Goal: Navigation & Orientation: Find specific page/section

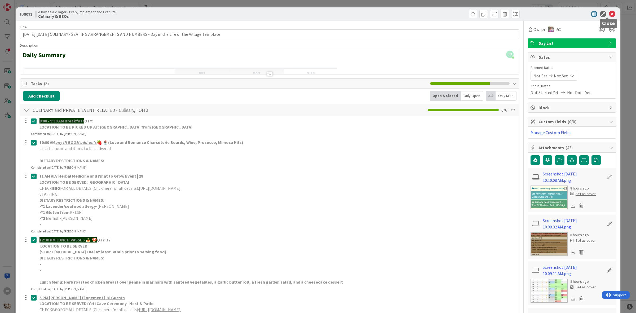
click at [609, 15] on icon at bounding box center [612, 14] width 6 height 6
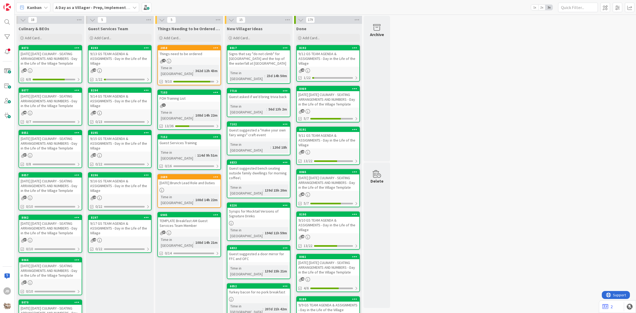
click at [58, 109] on div "[DATE] [DATE] CULINARY - SEATING ARRANGEMENTS AND NUMBERS - Day in the Life of …" at bounding box center [50, 101] width 63 height 16
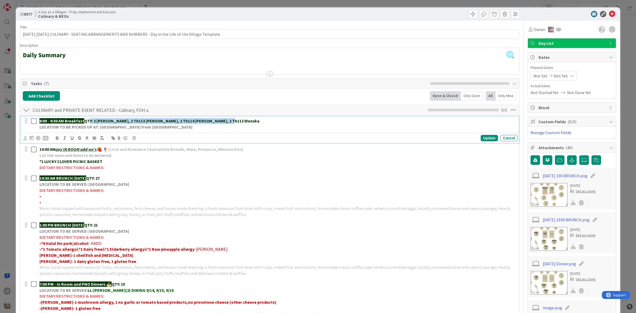
drag, startPoint x: 91, startPoint y: 122, endPoint x: 234, endPoint y: 116, distance: 143.5
click at [234, 116] on div "CULINARY and PRIVATE EVENT RELATED - Culinary, FOH and GS Team including BEOs C…" at bounding box center [269, 217] width 499 height 229
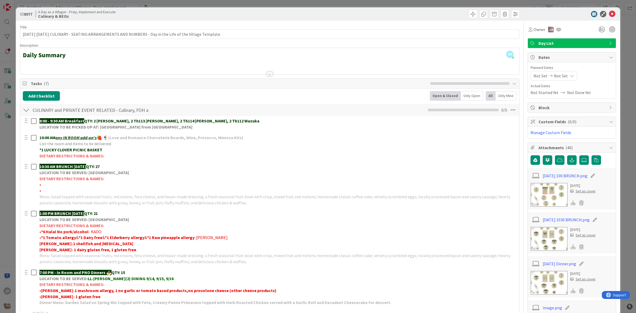
click at [251, 99] on div "Add Checklist Open & Closed Only Open All Only Mine" at bounding box center [270, 96] width 494 height 10
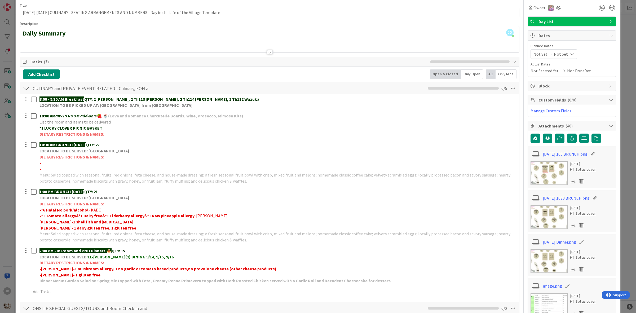
scroll to position [66, 0]
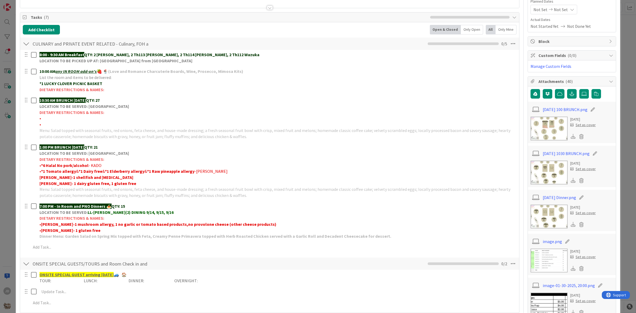
click at [545, 166] on img at bounding box center [549, 173] width 37 height 24
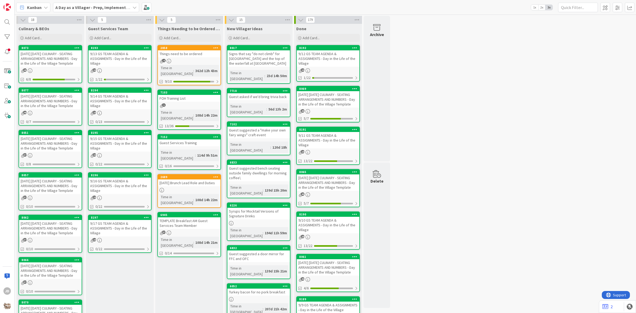
click at [417, 92] on div "18 Culinary & BEOs Add Card... 8073 [DATE] [DATE] CULINARY - SEATING ARRANGEMEN…" at bounding box center [325, 250] width 619 height 469
click at [51, 109] on div "[DATE] [DATE] CULINARY - SEATING ARRANGEMENTS AND NUMBERS - Day in the Life of …" at bounding box center [50, 101] width 63 height 16
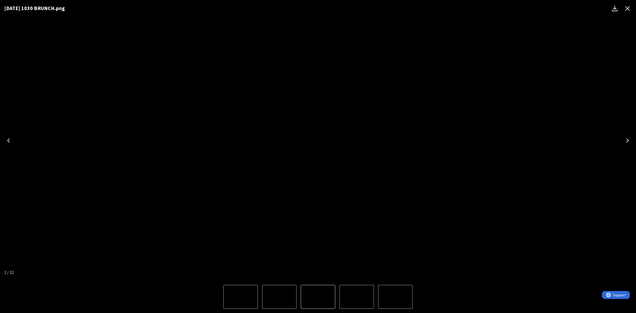
drag, startPoint x: 432, startPoint y: 101, endPoint x: 556, endPoint y: 33, distance: 141.5
click at [556, 32] on div "[DATE] 1030 BRUNCH.png" at bounding box center [318, 140] width 636 height 281
drag, startPoint x: 331, startPoint y: 129, endPoint x: 612, endPoint y: 6, distance: 307.5
click at [613, 6] on icon "Download" at bounding box center [615, 8] width 8 height 8
click at [565, 56] on div "[DATE] 1030 BRUNCH.png" at bounding box center [318, 140] width 636 height 281
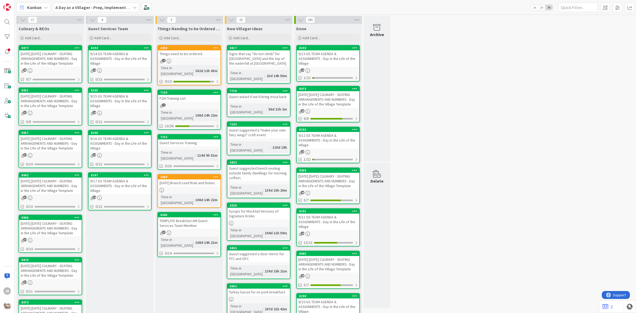
click at [56, 56] on div "[DATE] [DATE] CULINARY - SEATING ARRANGEMENTS AND NUMBERS - Day in the Life of …" at bounding box center [50, 58] width 63 height 16
click at [268, 56] on div "Signs that say "do not climb" for [GEOGRAPHIC_DATA] and the top of the waterfal…" at bounding box center [258, 58] width 63 height 16
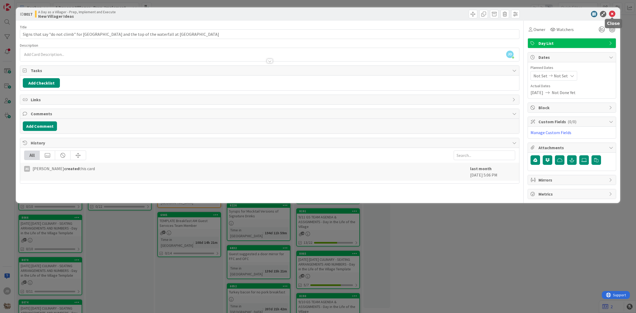
click at [612, 14] on icon at bounding box center [612, 14] width 6 height 6
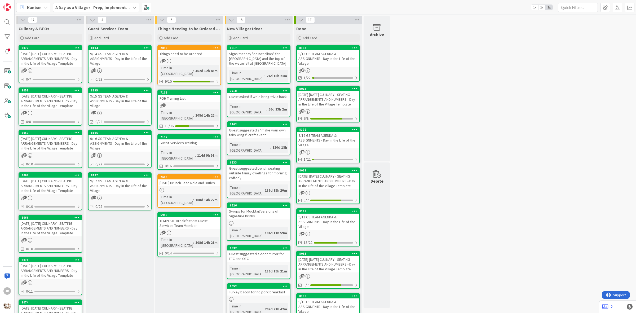
click at [64, 52] on div "[DATE] [DATE] CULINARY - SEATING ARRANGEMENTS AND NUMBERS - Day in the Life of …" at bounding box center [50, 58] width 63 height 16
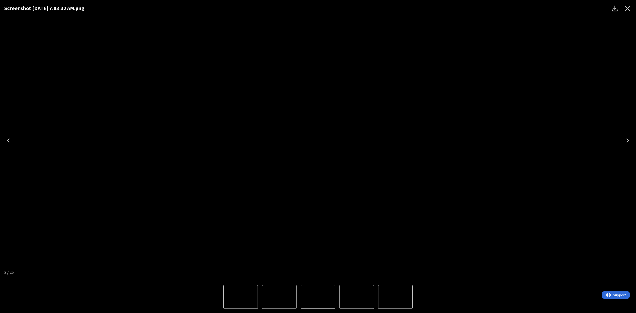
click at [629, 12] on icon "Close" at bounding box center [627, 8] width 8 height 8
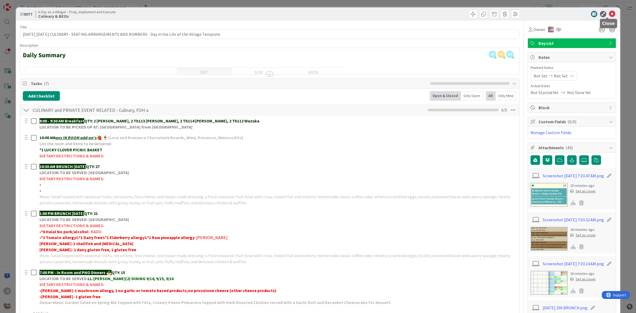
click at [609, 11] on icon at bounding box center [612, 14] width 6 height 6
